Goal: Information Seeking & Learning: Learn about a topic

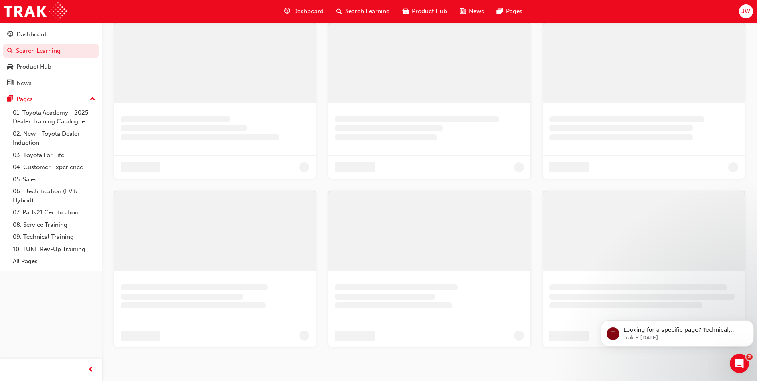
scroll to position [192, 0]
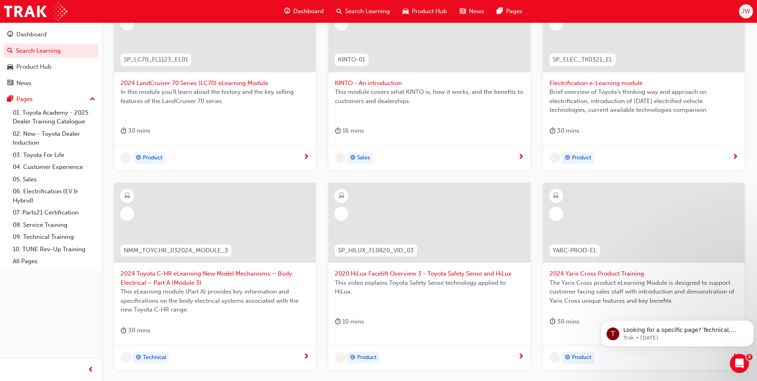
drag, startPoint x: 277, startPoint y: 302, endPoint x: 332, endPoint y: 320, distance: 57.5
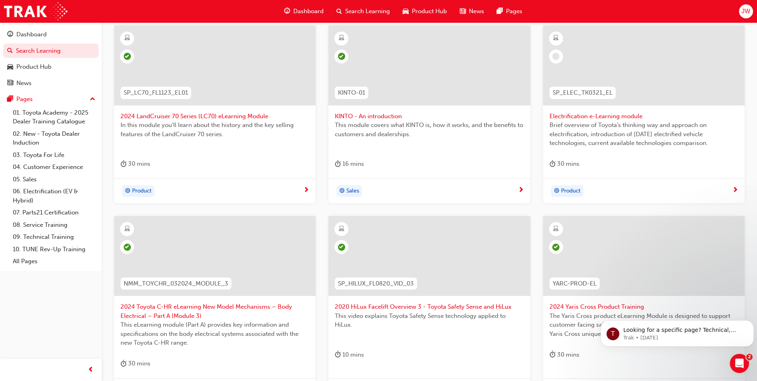
scroll to position [279, 0]
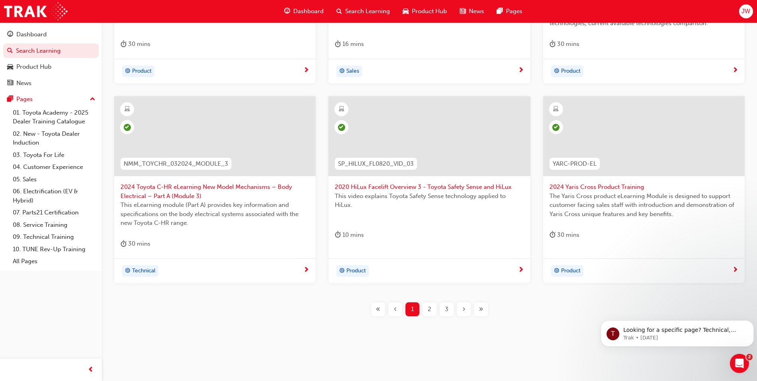
click at [466, 306] on div "›" at bounding box center [464, 309] width 14 height 14
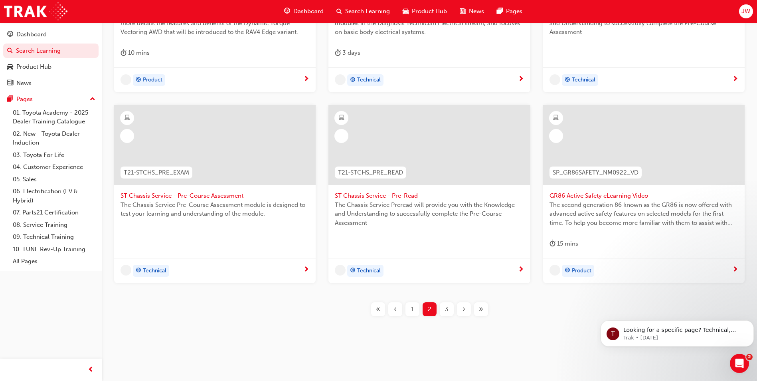
click at [466, 306] on div "›" at bounding box center [464, 309] width 14 height 14
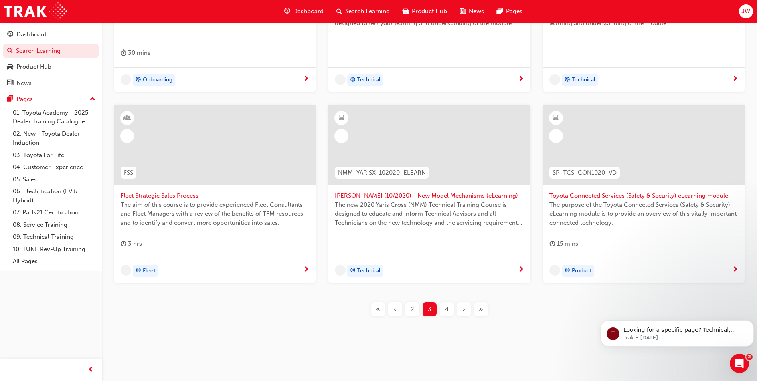
click at [466, 306] on div "›" at bounding box center [464, 309] width 14 height 14
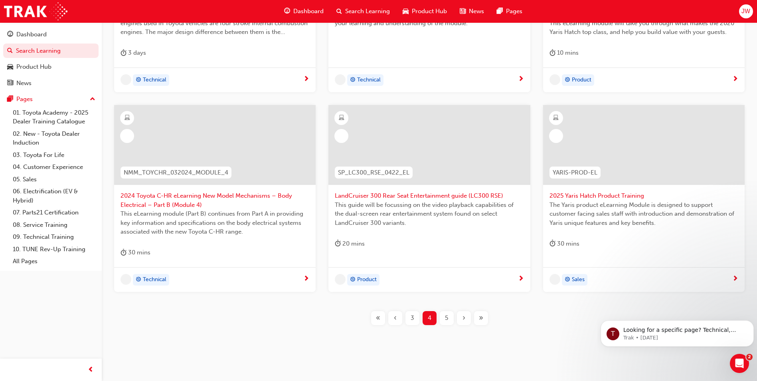
scroll to position [279, 0]
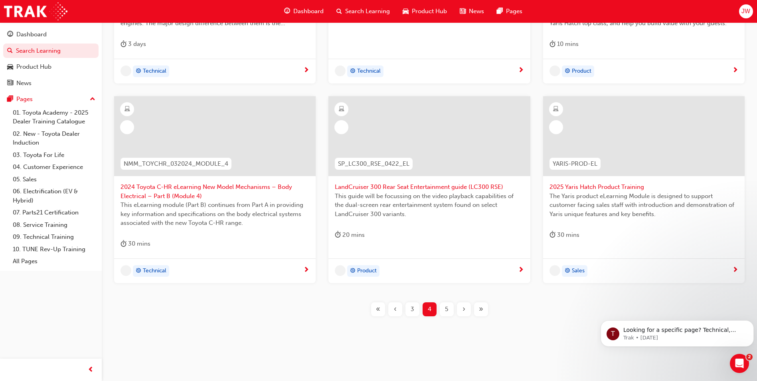
click at [466, 306] on div "›" at bounding box center [464, 309] width 14 height 14
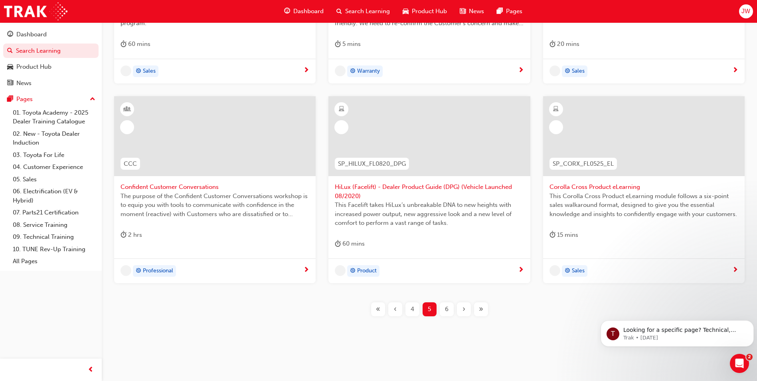
click at [466, 306] on div "›" at bounding box center [464, 309] width 14 height 14
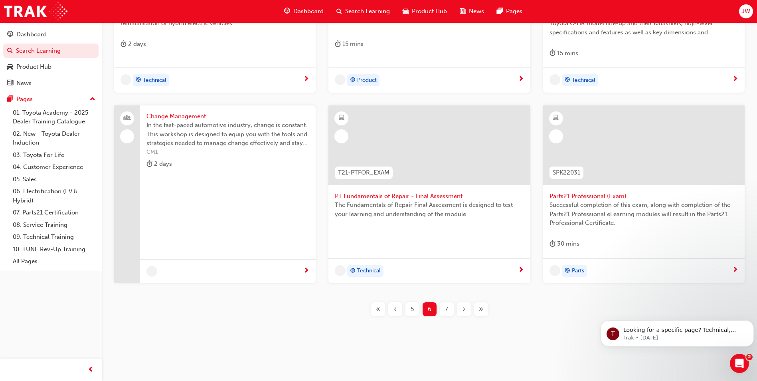
click at [466, 306] on div "›" at bounding box center [464, 309] width 14 height 14
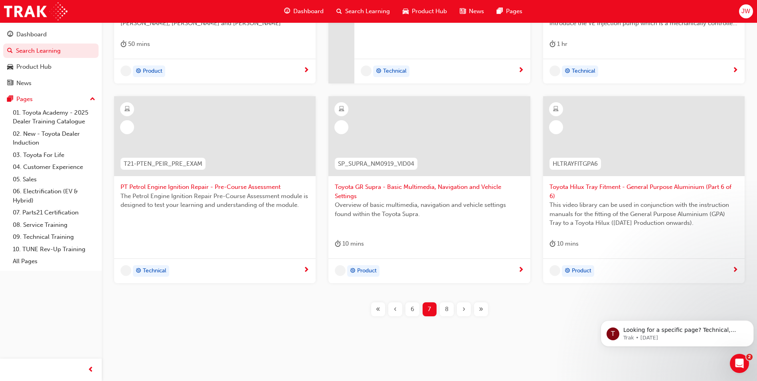
click at [466, 306] on div "›" at bounding box center [464, 309] width 14 height 14
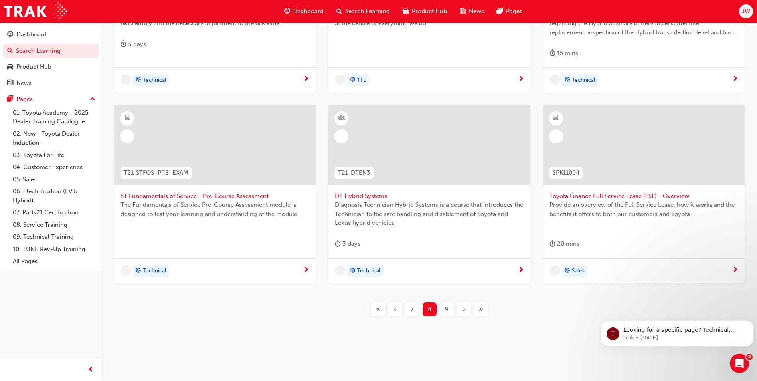
click at [466, 306] on div "›" at bounding box center [464, 309] width 14 height 14
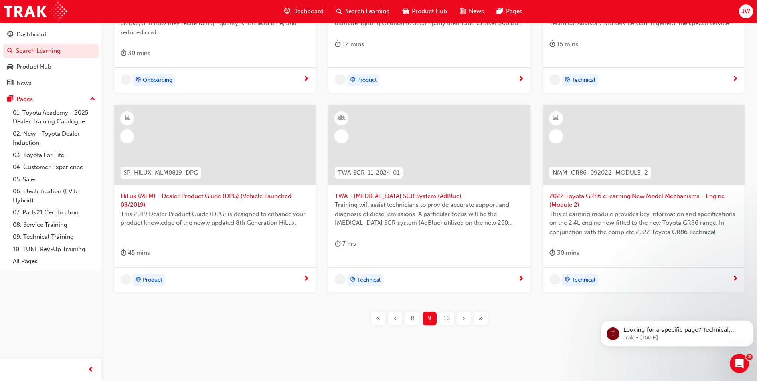
click at [466, 306] on div "TPS_PART2 Introduction to TPS Part 2: TPS Technical Concepts - Jidoka and Just-…" at bounding box center [430, 122] width 630 height 432
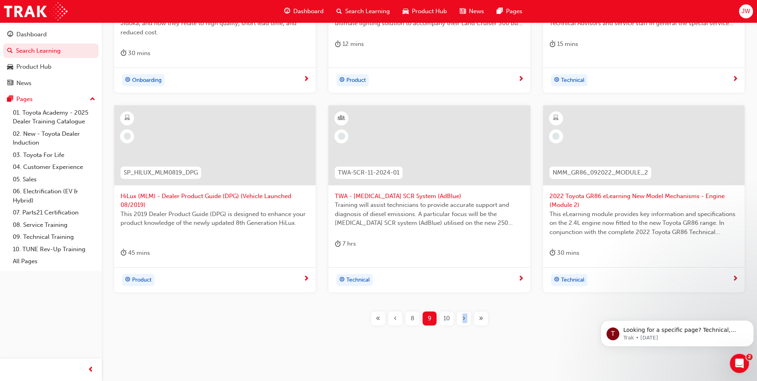
drag, startPoint x: 466, startPoint y: 306, endPoint x: 466, endPoint y: 316, distance: 9.6
click at [466, 316] on div "›" at bounding box center [464, 318] width 14 height 14
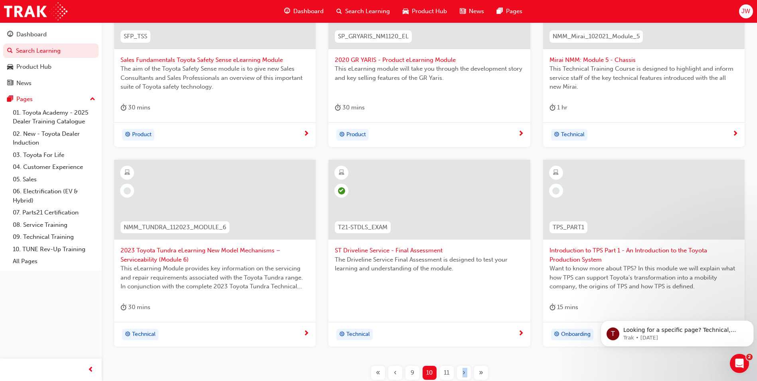
scroll to position [279, 0]
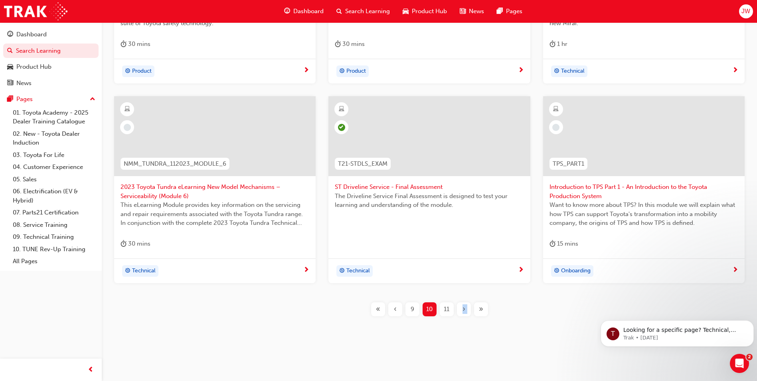
click at [393, 310] on div "‹" at bounding box center [395, 309] width 14 height 14
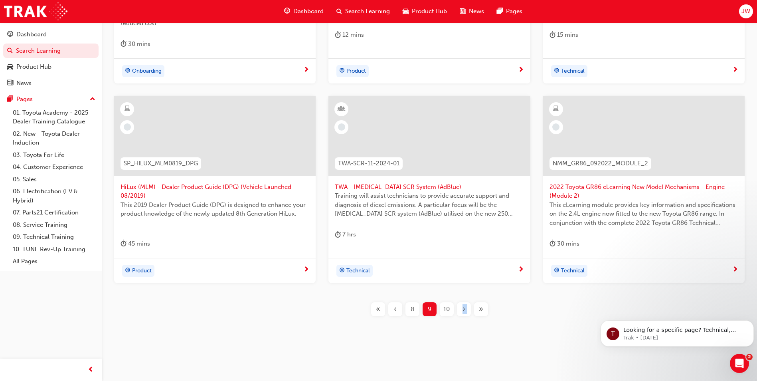
click at [397, 310] on div "‹" at bounding box center [395, 309] width 14 height 14
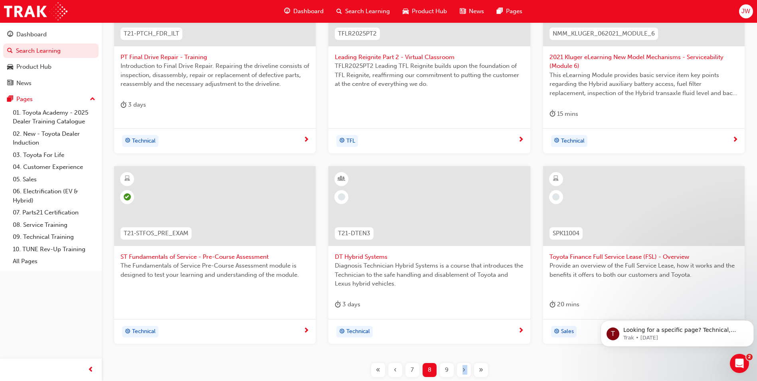
scroll to position [279, 0]
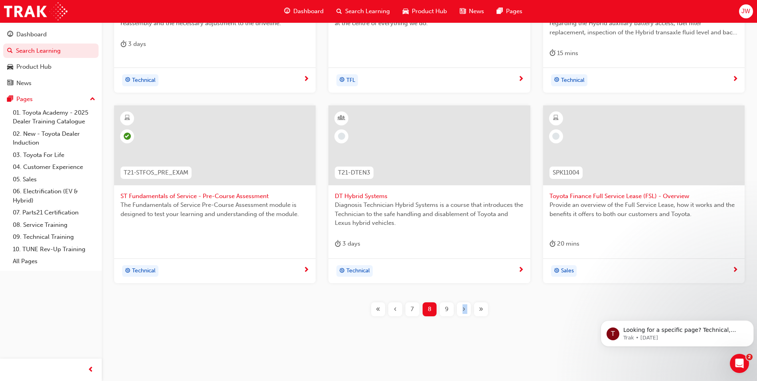
click at [401, 312] on div "‹" at bounding box center [395, 309] width 14 height 14
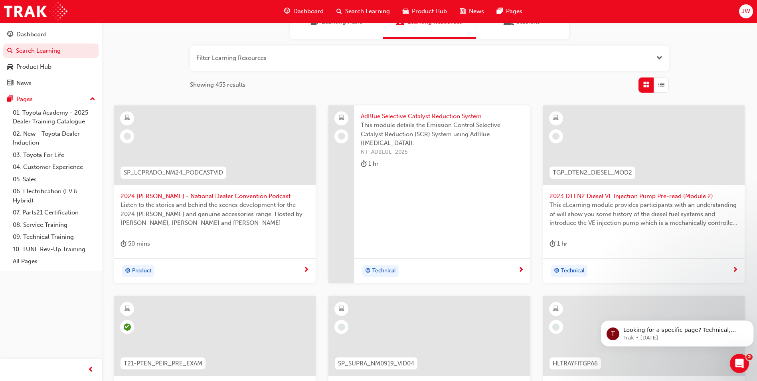
scroll to position [279, 0]
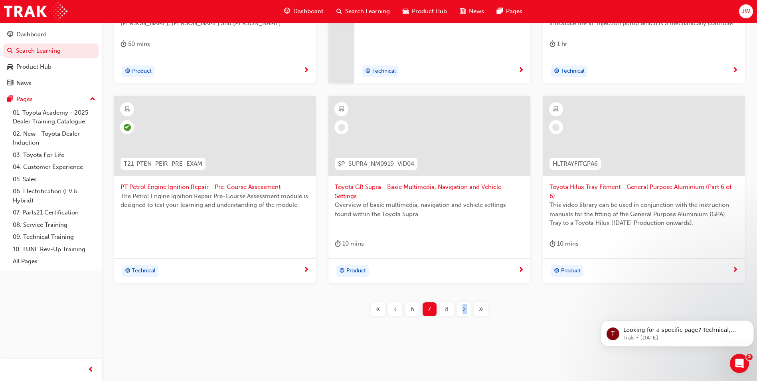
click at [397, 314] on div "‹" at bounding box center [395, 309] width 14 height 14
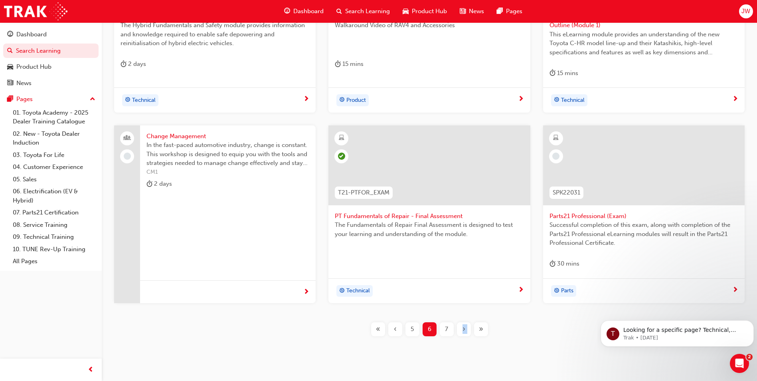
scroll to position [279, 0]
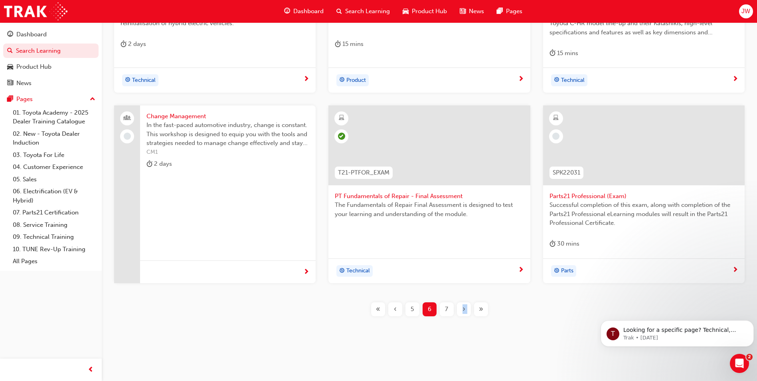
click at [397, 312] on div "‹" at bounding box center [395, 309] width 14 height 14
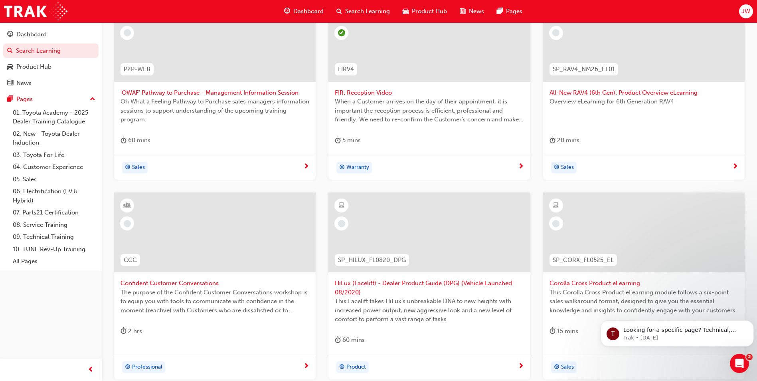
scroll to position [239, 0]
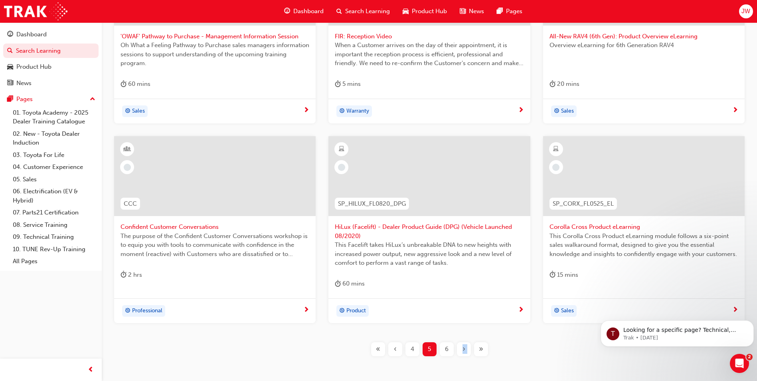
click at [390, 352] on div "‹" at bounding box center [395, 349] width 14 height 14
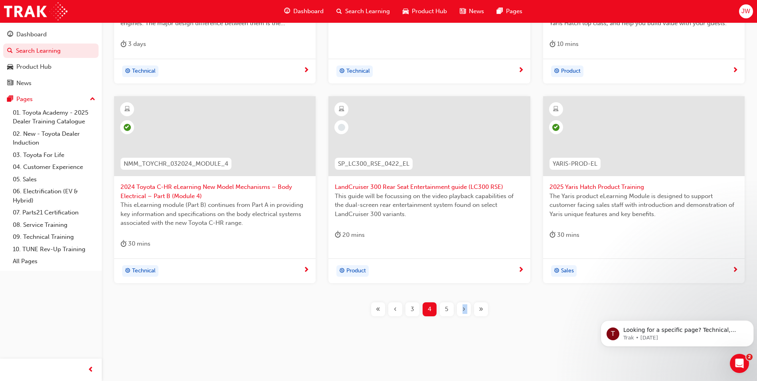
scroll to position [159, 0]
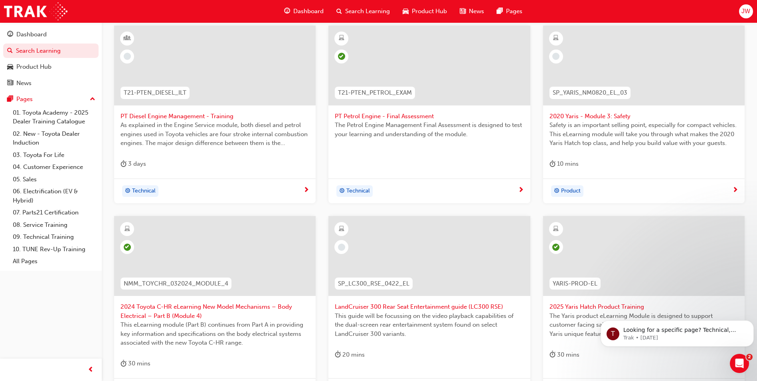
click at [635, 112] on span "2020 Yaris - Module 3: Safety" at bounding box center [644, 116] width 189 height 9
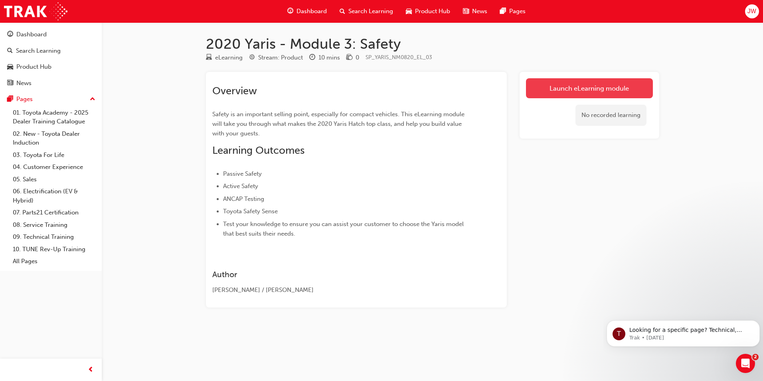
click at [577, 87] on link "Launch eLearning module" at bounding box center [589, 88] width 127 height 20
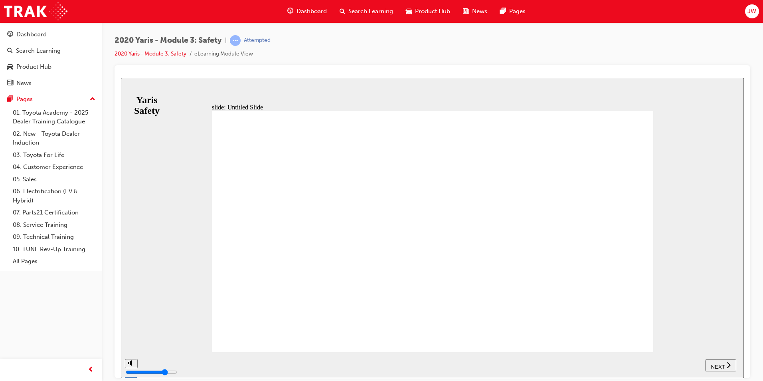
click at [727, 365] on icon "next" at bounding box center [729, 364] width 4 height 7
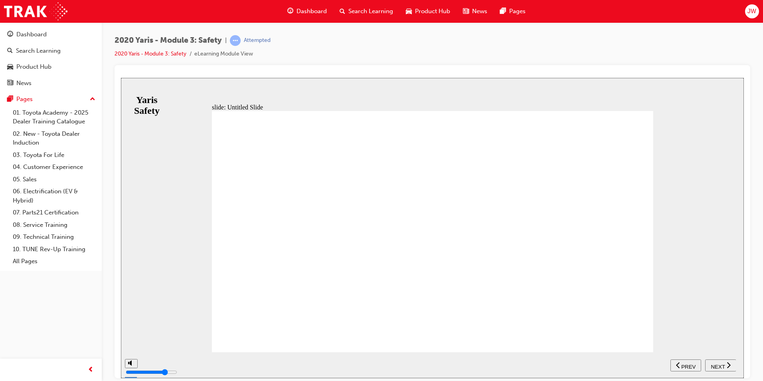
click at [727, 365] on icon "next" at bounding box center [729, 364] width 4 height 7
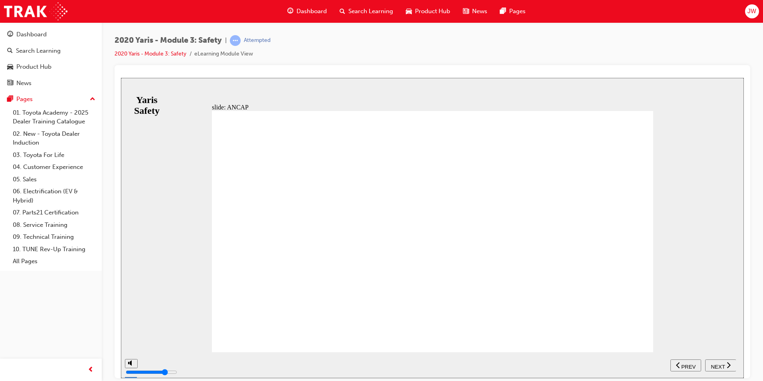
click at [727, 365] on icon "next" at bounding box center [729, 364] width 4 height 7
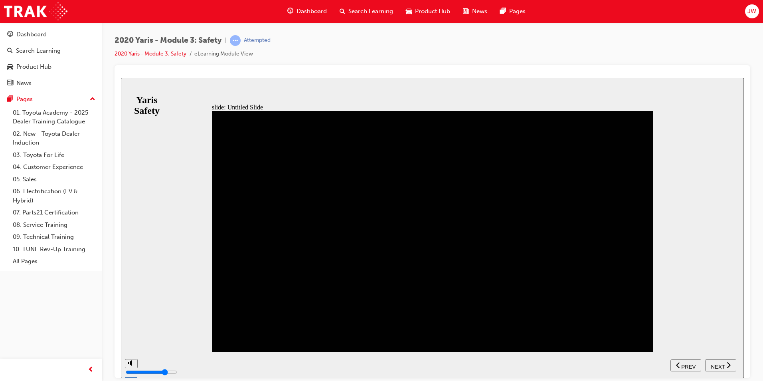
click at [727, 365] on icon "next" at bounding box center [729, 364] width 4 height 7
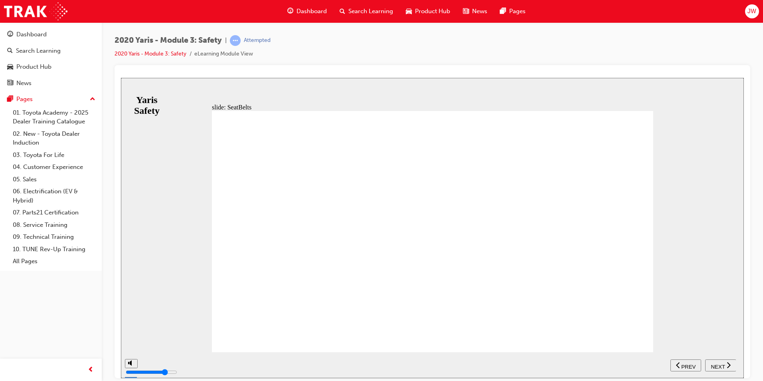
click at [727, 365] on icon "next" at bounding box center [729, 364] width 4 height 7
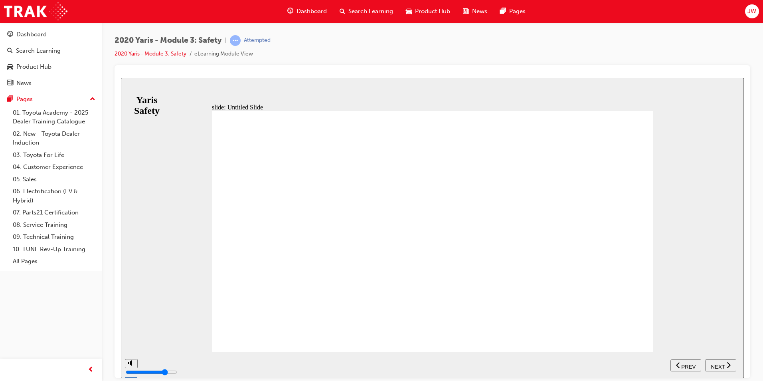
click at [727, 365] on icon "next" at bounding box center [729, 364] width 4 height 7
click at [727, 364] on icon "next" at bounding box center [729, 364] width 4 height 7
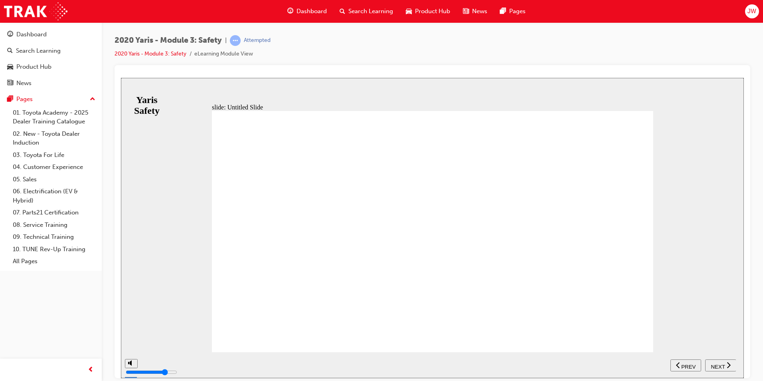
click at [727, 364] on icon "next" at bounding box center [729, 364] width 4 height 7
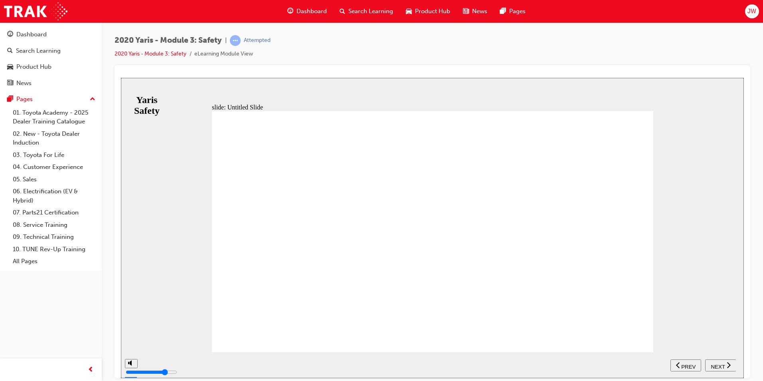
click at [727, 364] on icon "next" at bounding box center [729, 364] width 4 height 7
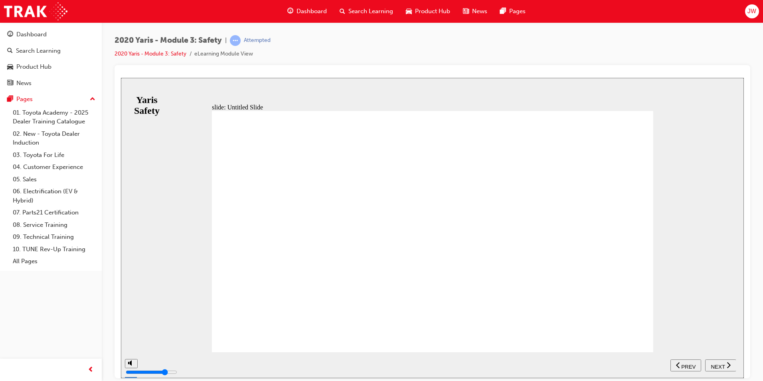
click at [727, 364] on icon "next" at bounding box center [729, 364] width 4 height 7
click at [727, 364] on nav "SUBMIT NEXT PREV" at bounding box center [702, 365] width 65 height 26
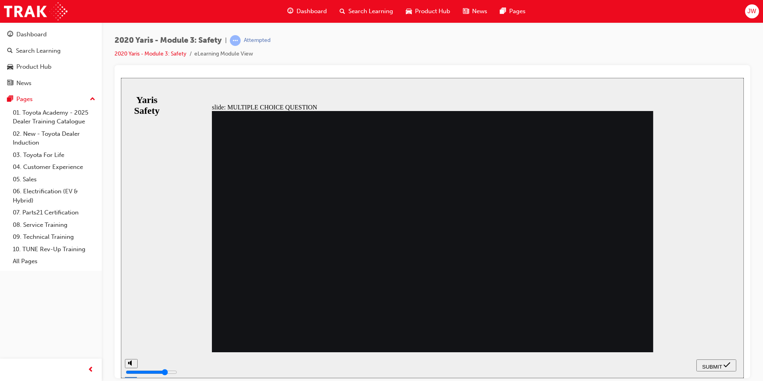
click at [727, 364] on icon "submit" at bounding box center [726, 364] width 7 height 7
click at [727, 364] on div at bounding box center [432, 227] width 623 height 300
radio input "true"
click at [718, 360] on button "SUBMIT" at bounding box center [716, 365] width 40 height 12
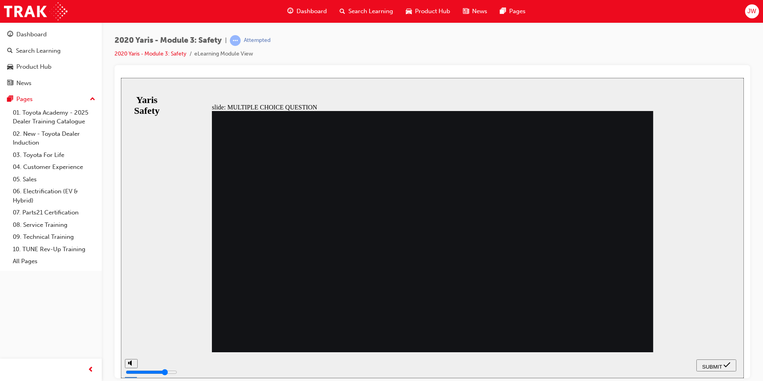
radio input "true"
click at [703, 366] on span "SUBMIT" at bounding box center [712, 366] width 20 height 6
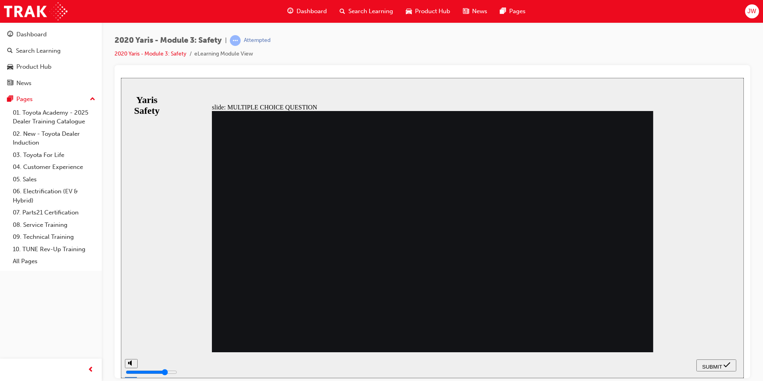
radio input "true"
click at [723, 362] on div "SUBMIT" at bounding box center [717, 365] width 34 height 8
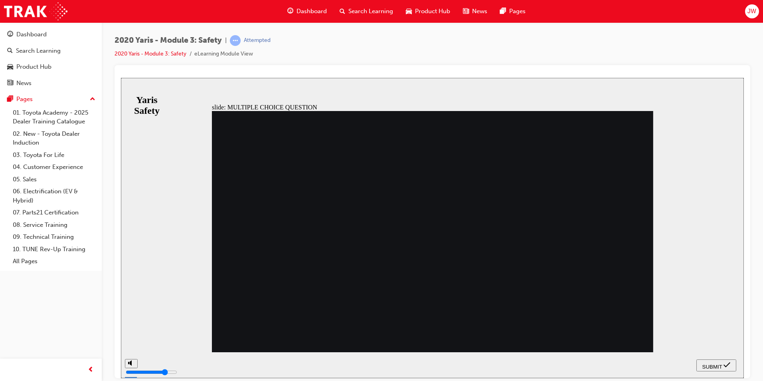
radio input "true"
click at [725, 366] on icon "submit" at bounding box center [726, 364] width 7 height 5
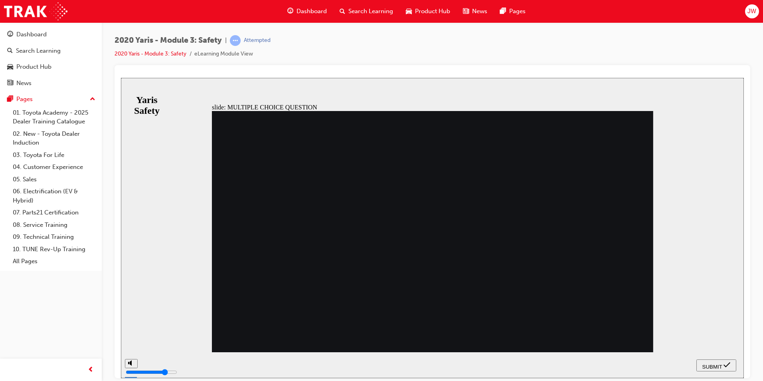
click at [700, 364] on div "SUBMIT" at bounding box center [717, 365] width 34 height 8
radio input "false"
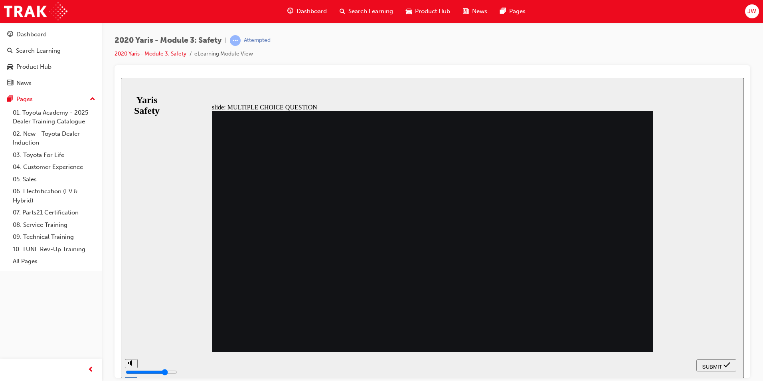
radio input "true"
click at [717, 367] on span "SUBMIT" at bounding box center [712, 366] width 20 height 6
checkbox input "true"
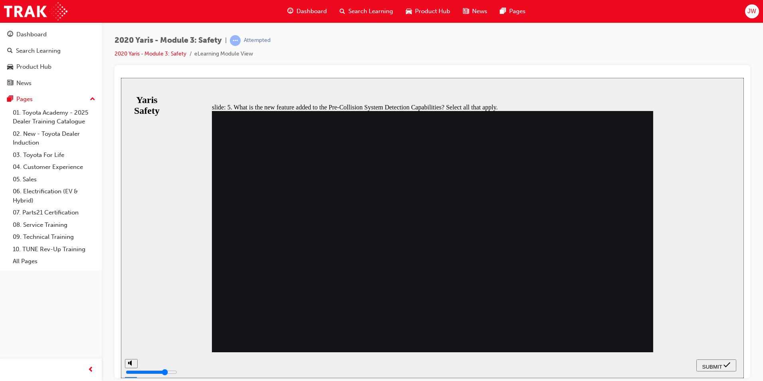
click at [702, 369] on button "SUBMIT" at bounding box center [716, 365] width 40 height 12
checkbox input "true"
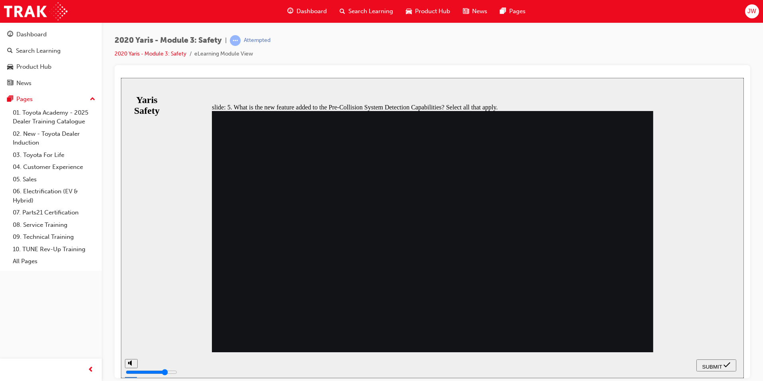
checkbox input "true"
click at [700, 361] on div "SUBMIT" at bounding box center [717, 365] width 34 height 8
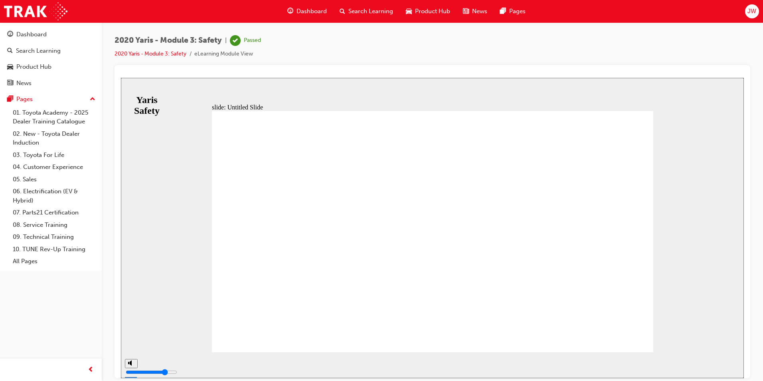
click at [367, 11] on span "Search Learning" at bounding box center [370, 11] width 45 height 9
